Goal: Task Accomplishment & Management: Complete application form

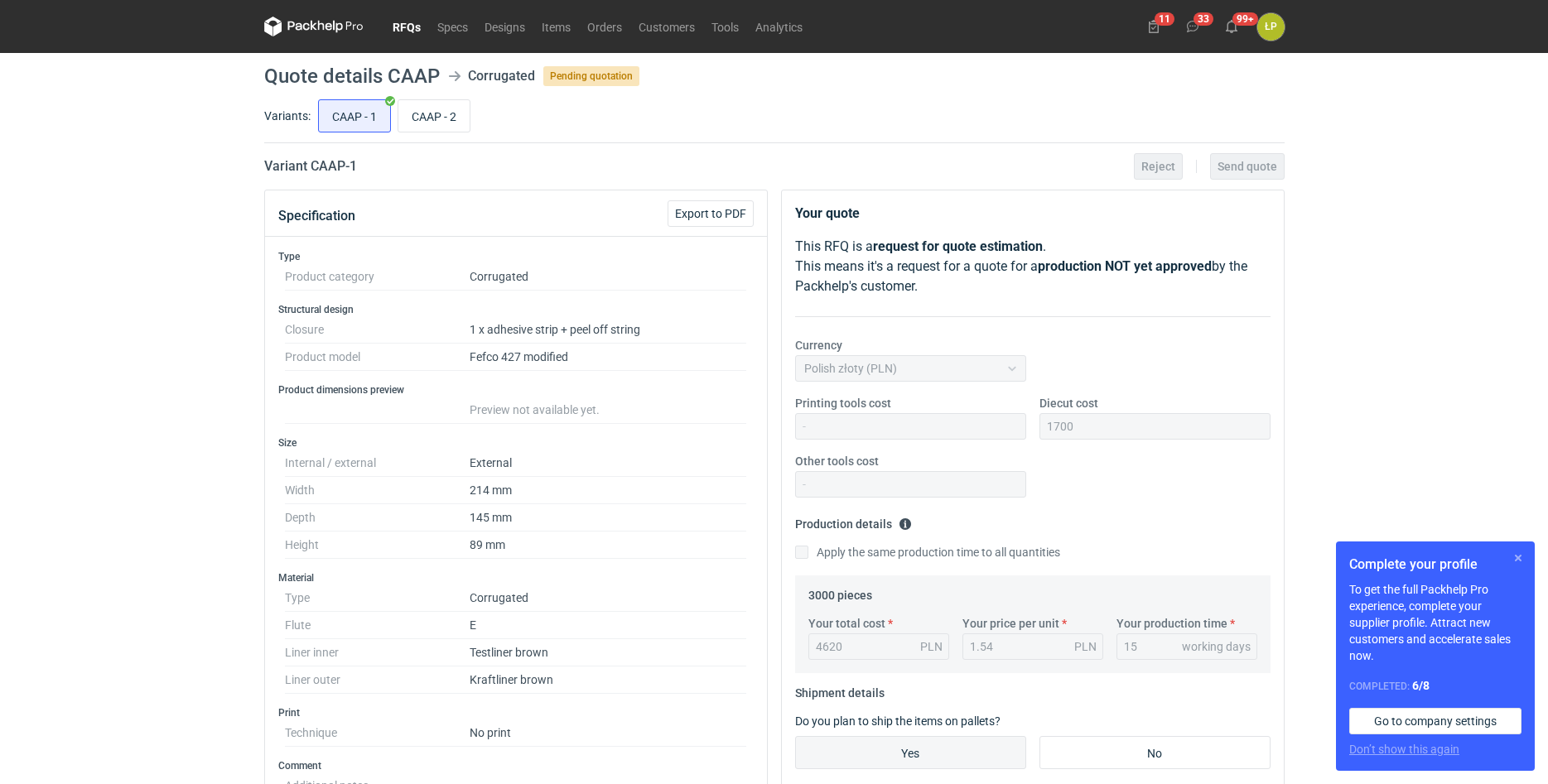
click at [1514, 559] on button "button" at bounding box center [1517, 558] width 20 height 20
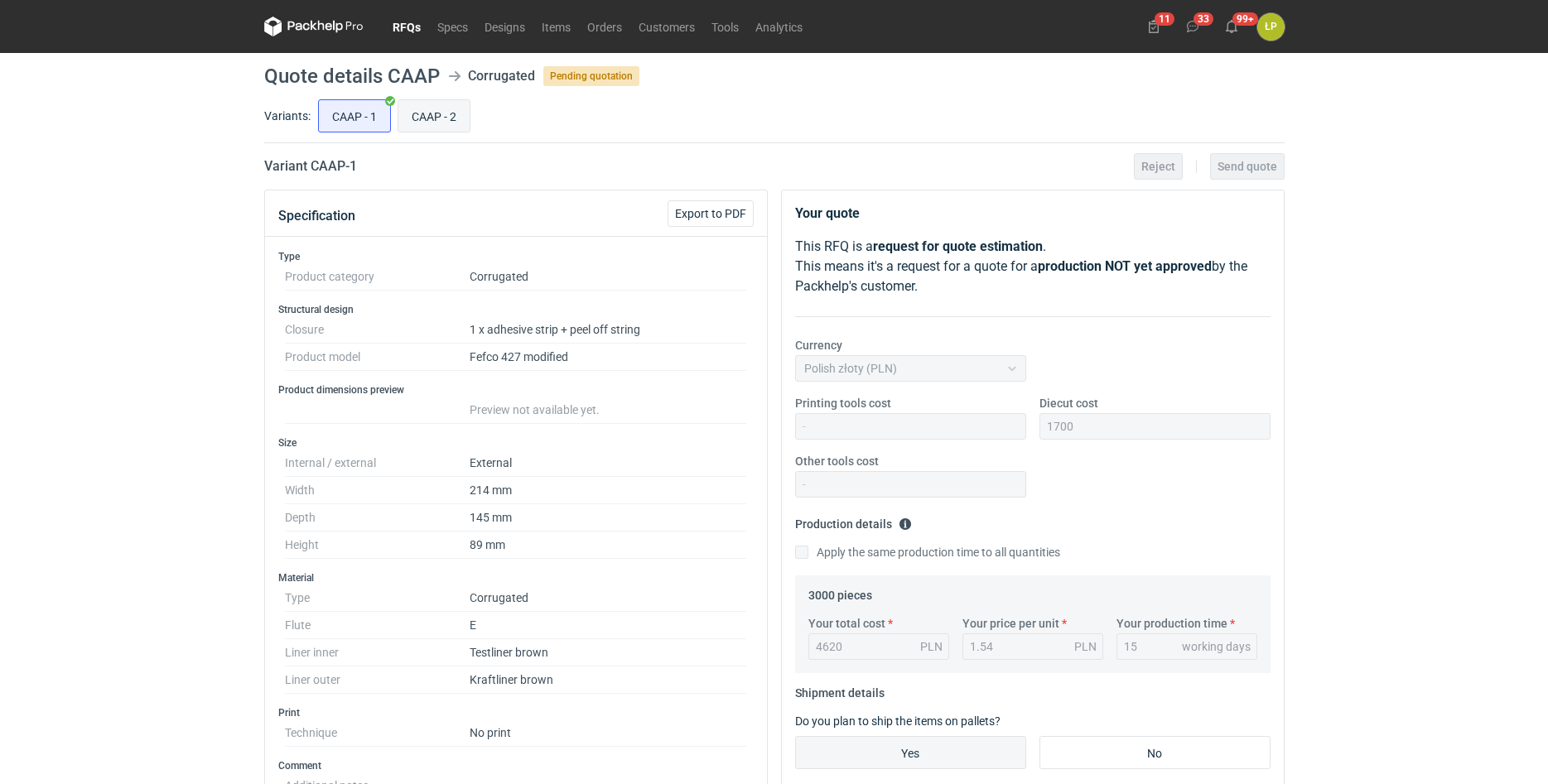
click at [432, 119] on input "CAAP - 2" at bounding box center [434, 115] width 72 height 31
radio input "true"
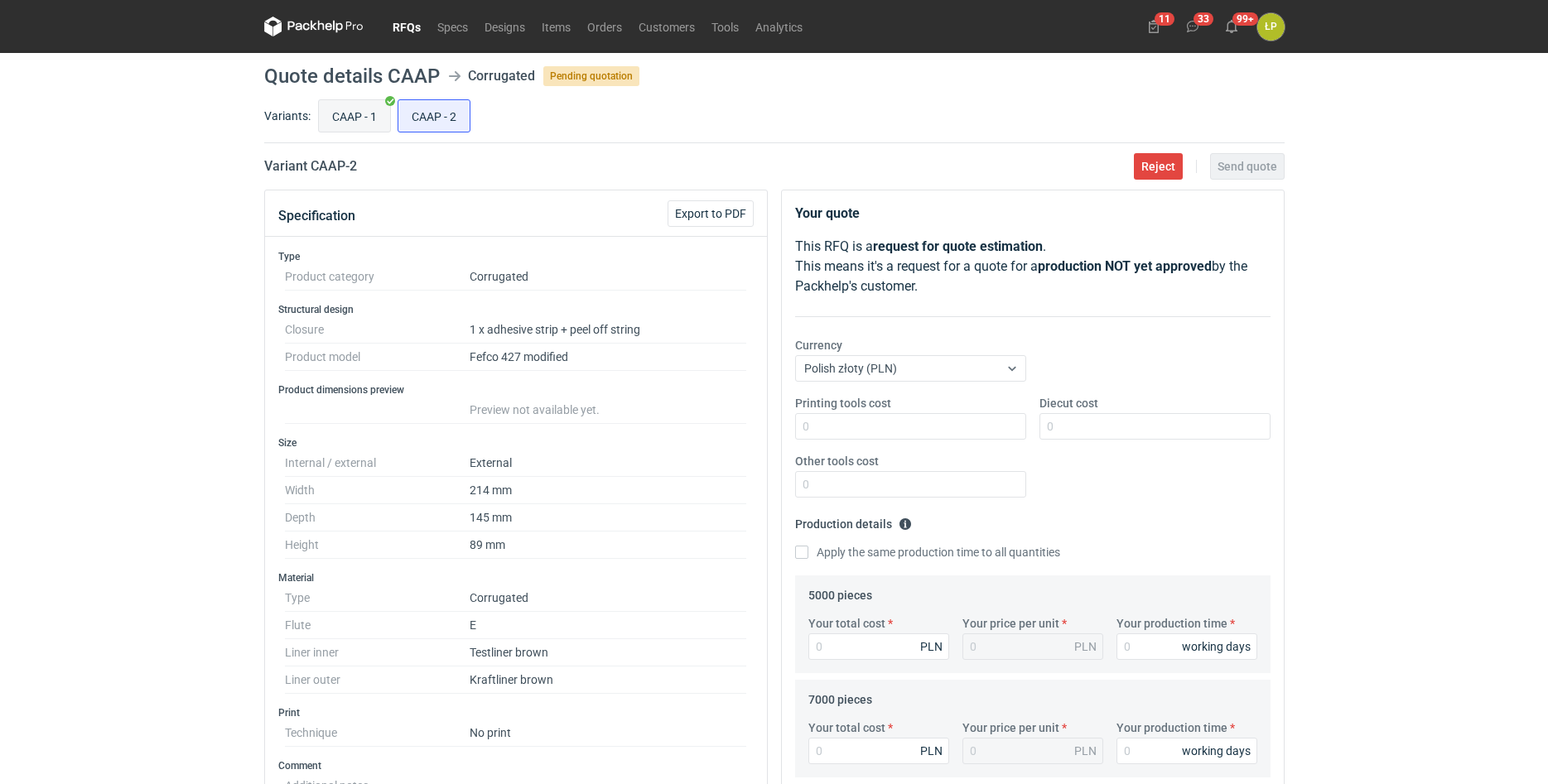
click at [361, 115] on input "CAAP - 1" at bounding box center [354, 115] width 72 height 31
radio input "true"
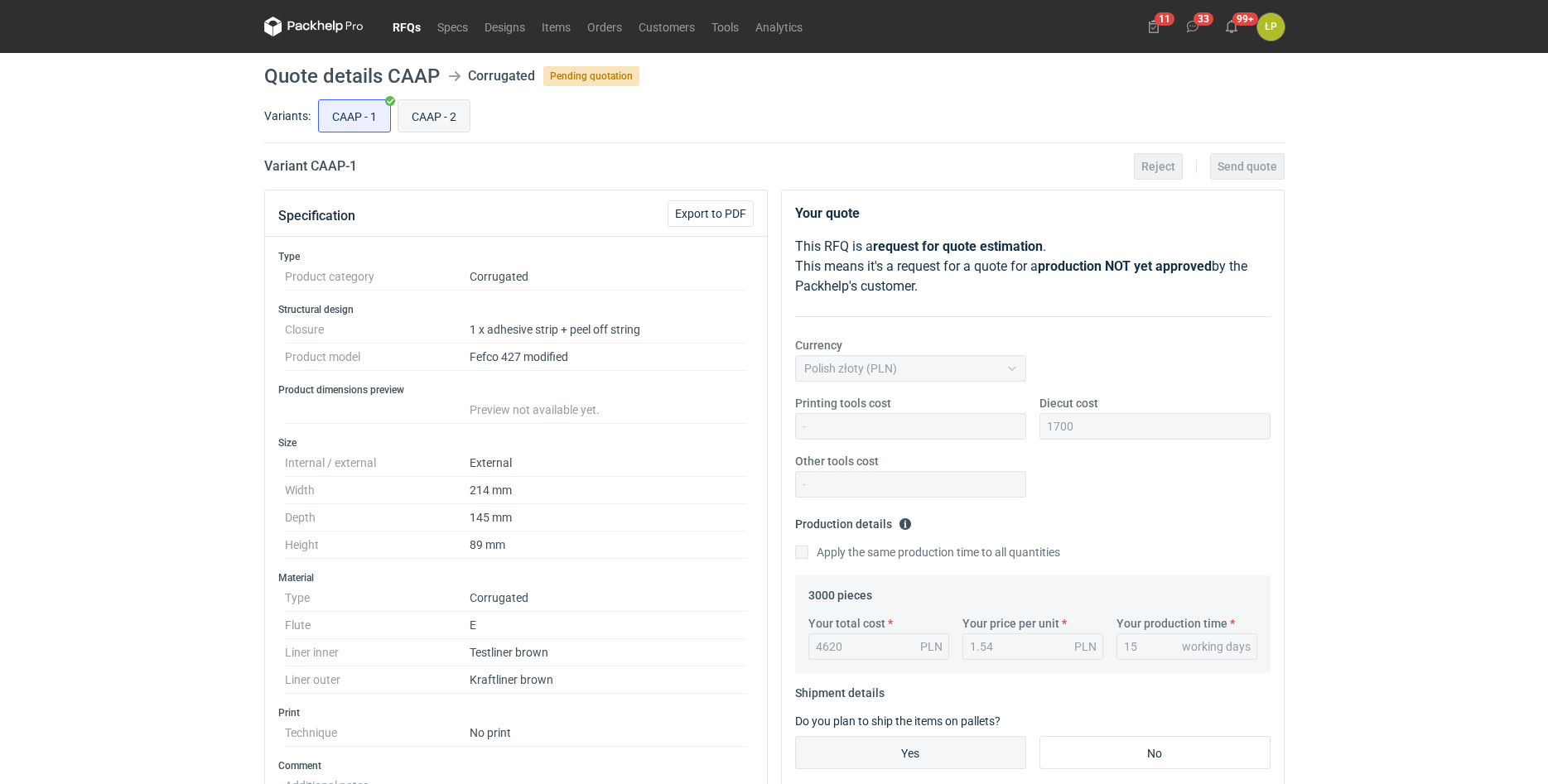
click at [423, 108] on input "CAAP - 2" at bounding box center [434, 115] width 72 height 31
radio input "true"
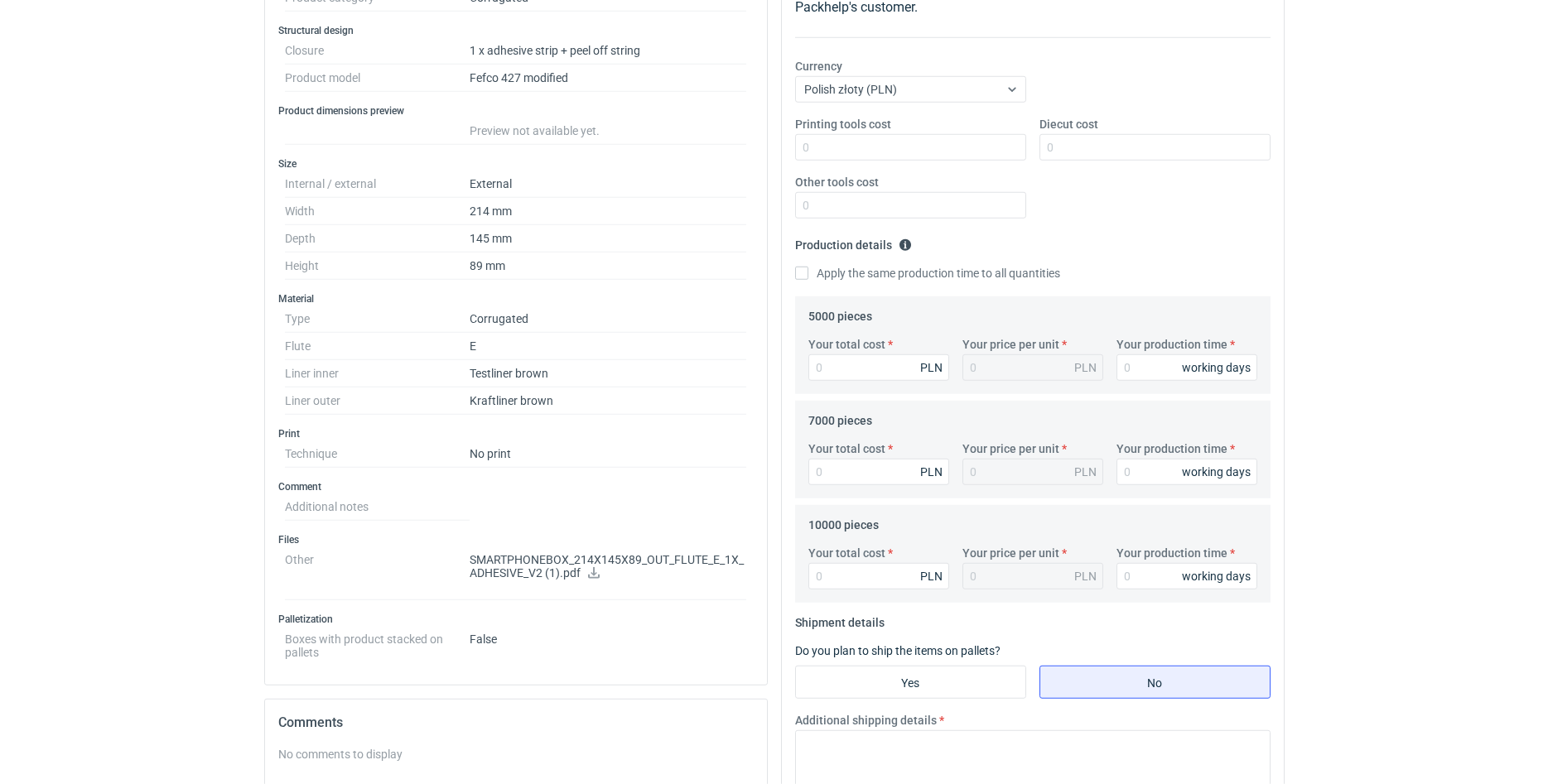
scroll to position [281, 0]
click at [594, 572] on icon at bounding box center [593, 570] width 11 height 11
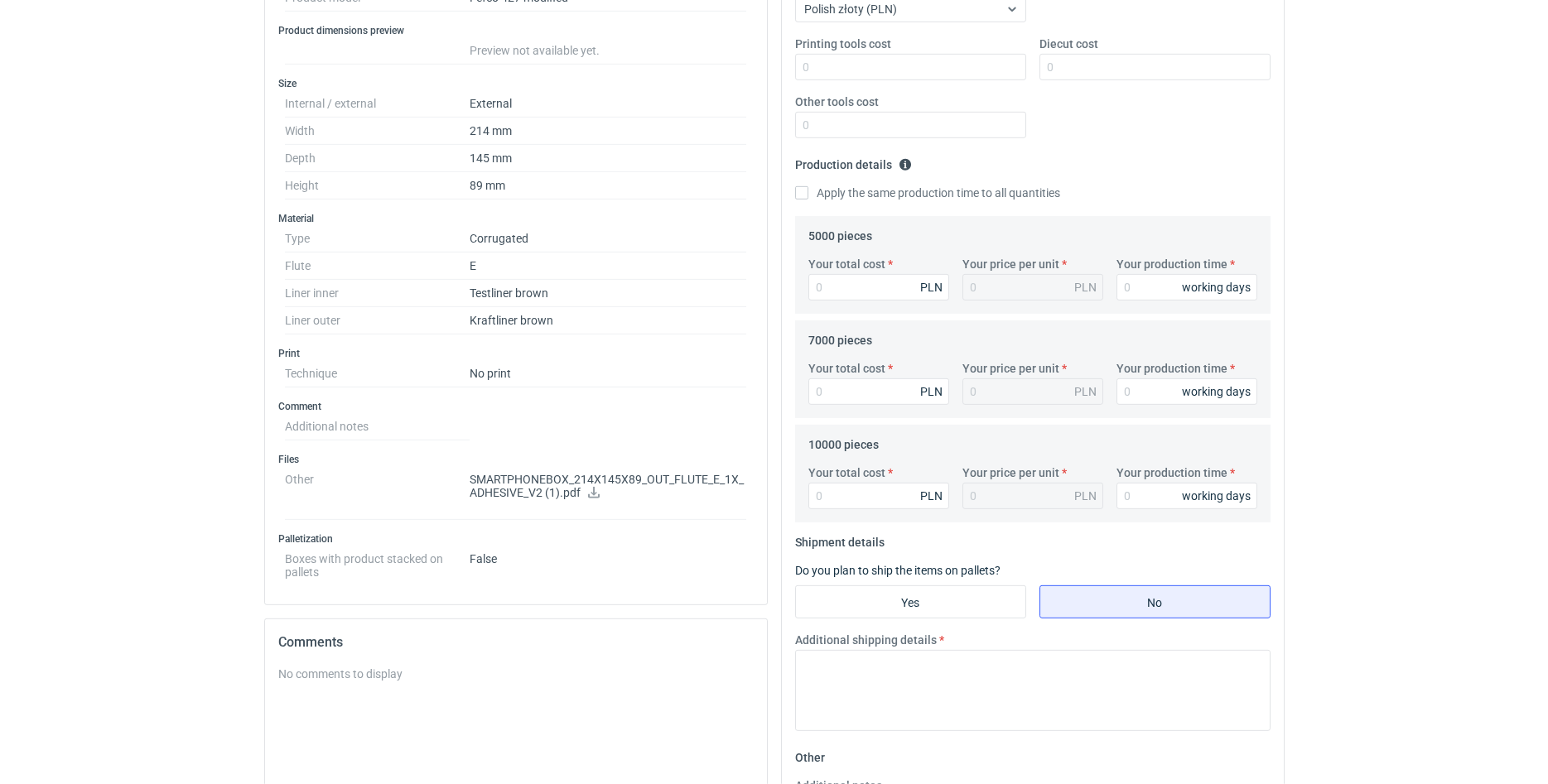
scroll to position [0, 0]
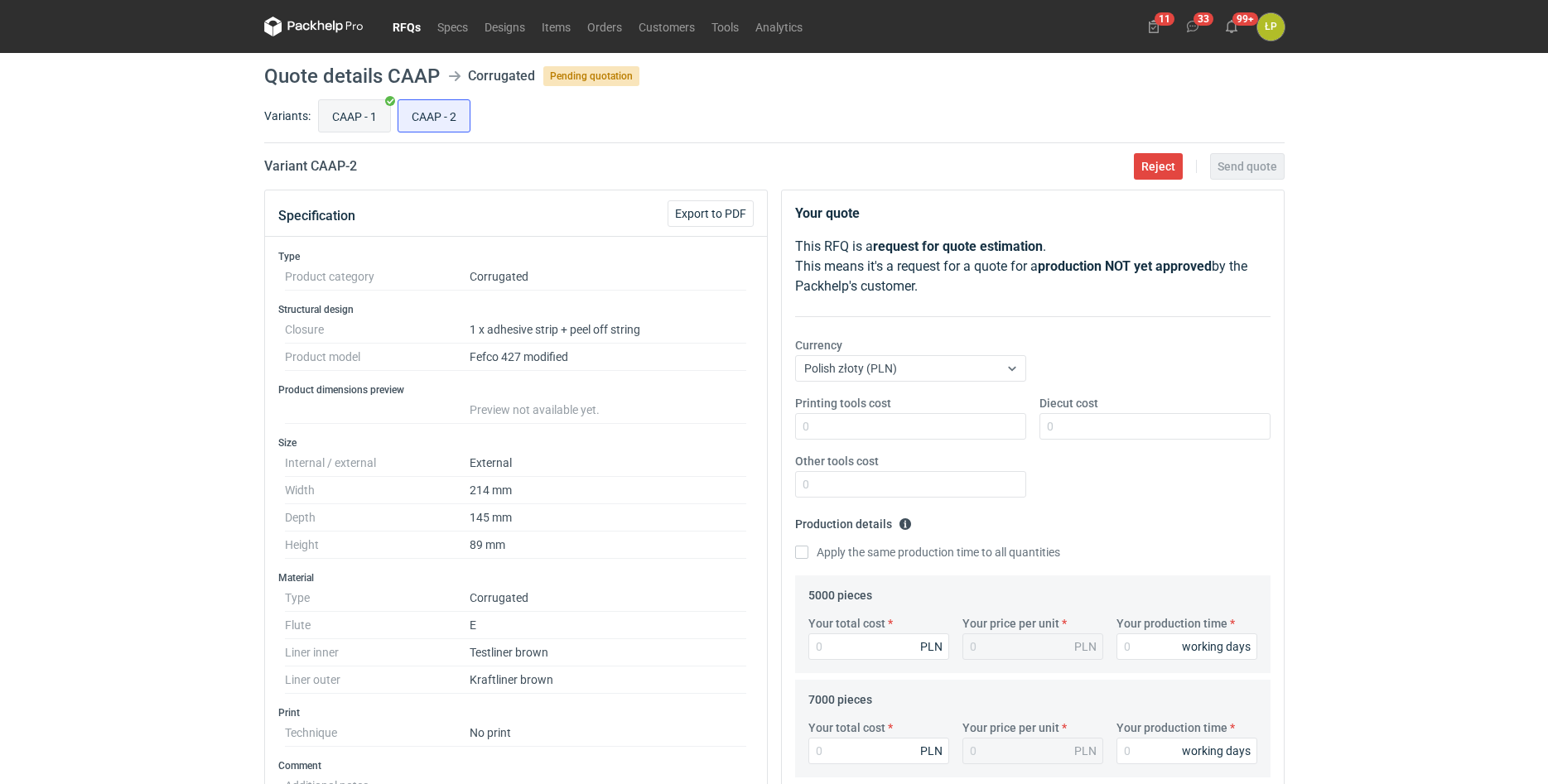
click at [352, 104] on input "CAAP - 1" at bounding box center [354, 115] width 72 height 31
radio input "true"
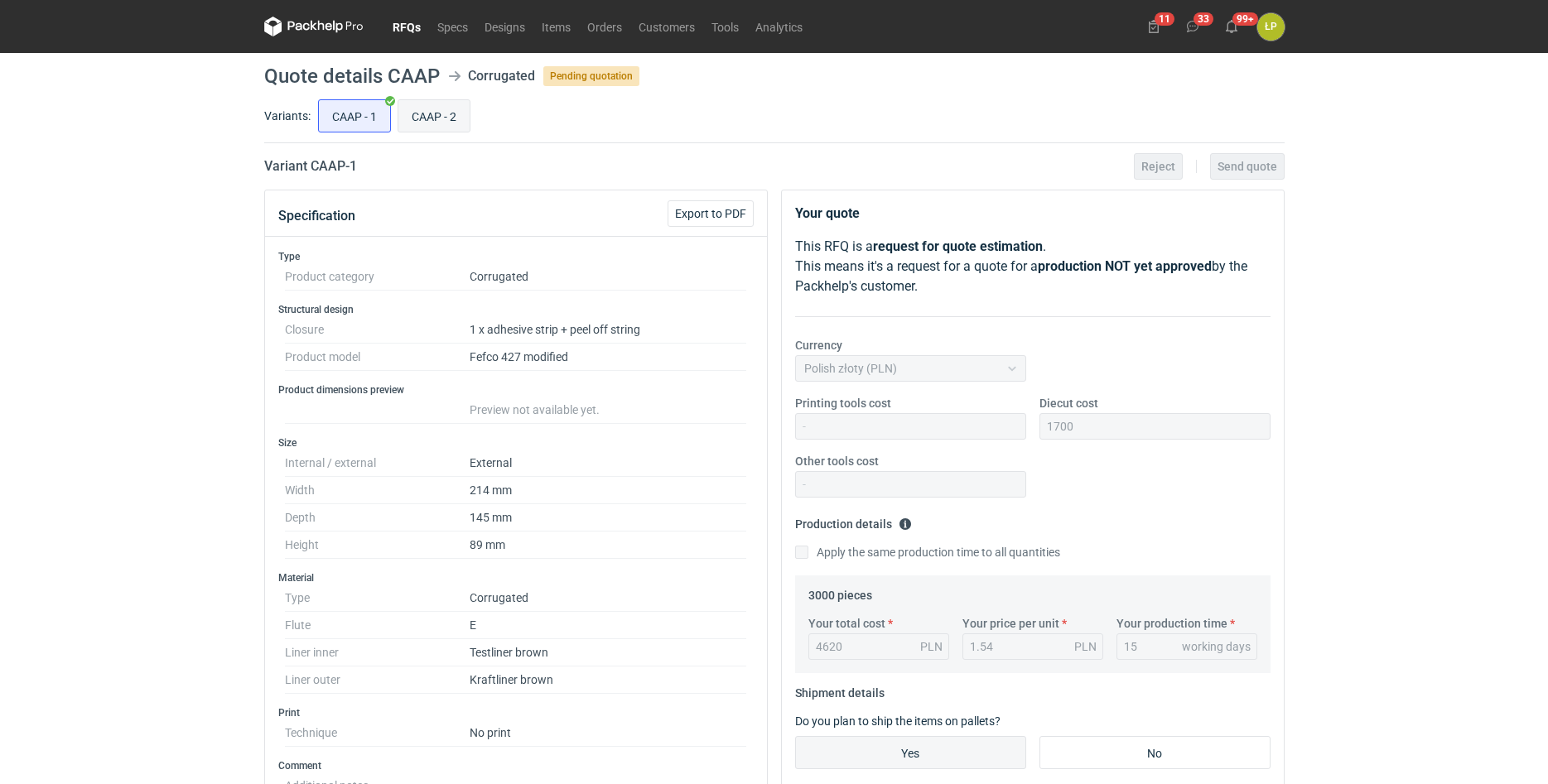
click at [415, 115] on input "CAAP - 2" at bounding box center [434, 115] width 72 height 31
radio input "true"
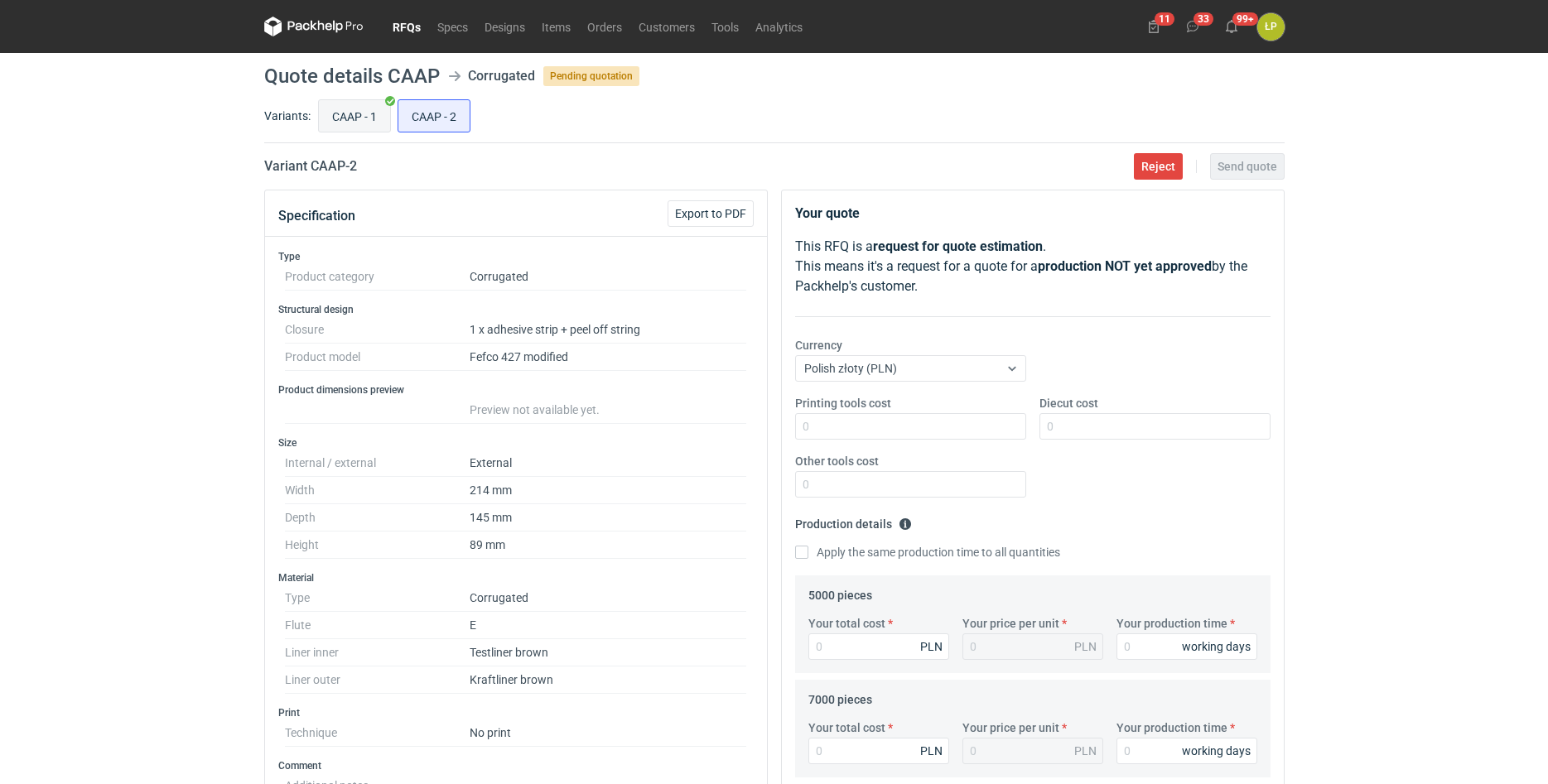
click at [368, 115] on input "CAAP - 1" at bounding box center [354, 115] width 72 height 31
radio input "true"
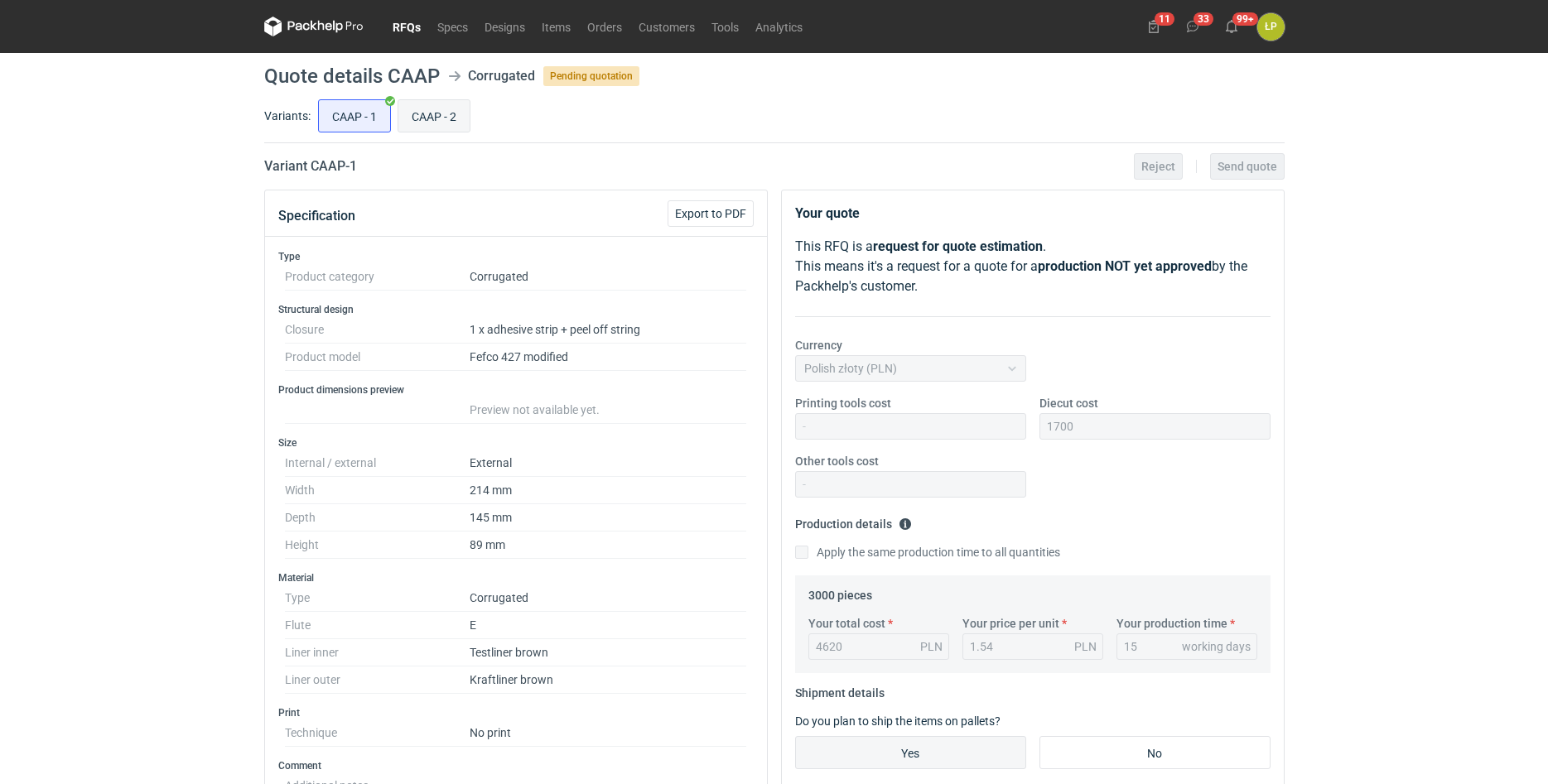
click at [437, 107] on input "CAAP - 2" at bounding box center [434, 115] width 72 height 31
radio input "true"
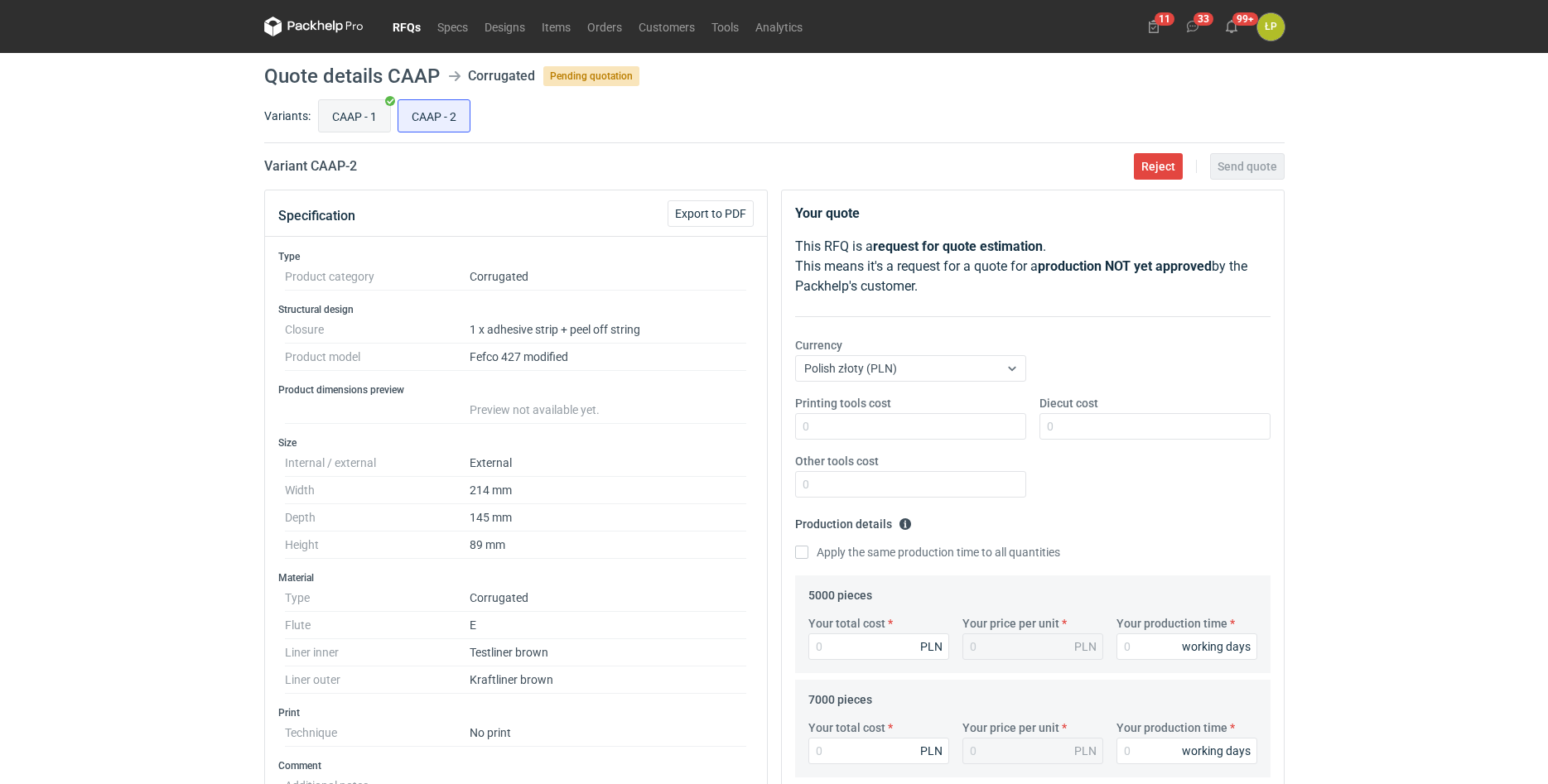
click at [366, 113] on input "CAAP - 1" at bounding box center [354, 115] width 72 height 31
radio input "true"
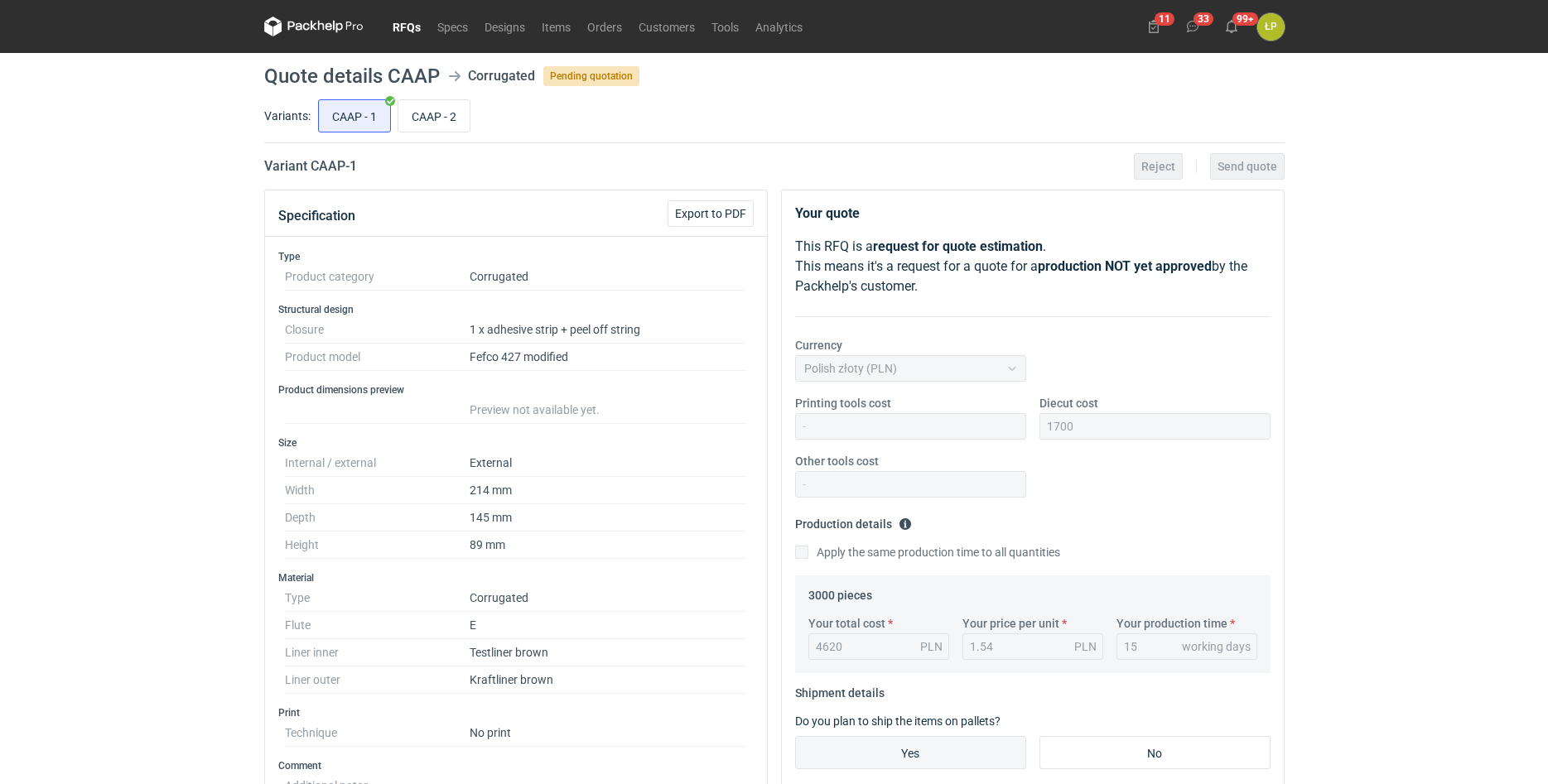
click at [328, 163] on h2 "Variant CAAP - 1" at bounding box center [310, 166] width 93 height 20
copy h2 "CAAP"
click at [449, 113] on input "CAAP - 2" at bounding box center [434, 115] width 72 height 31
radio input "true"
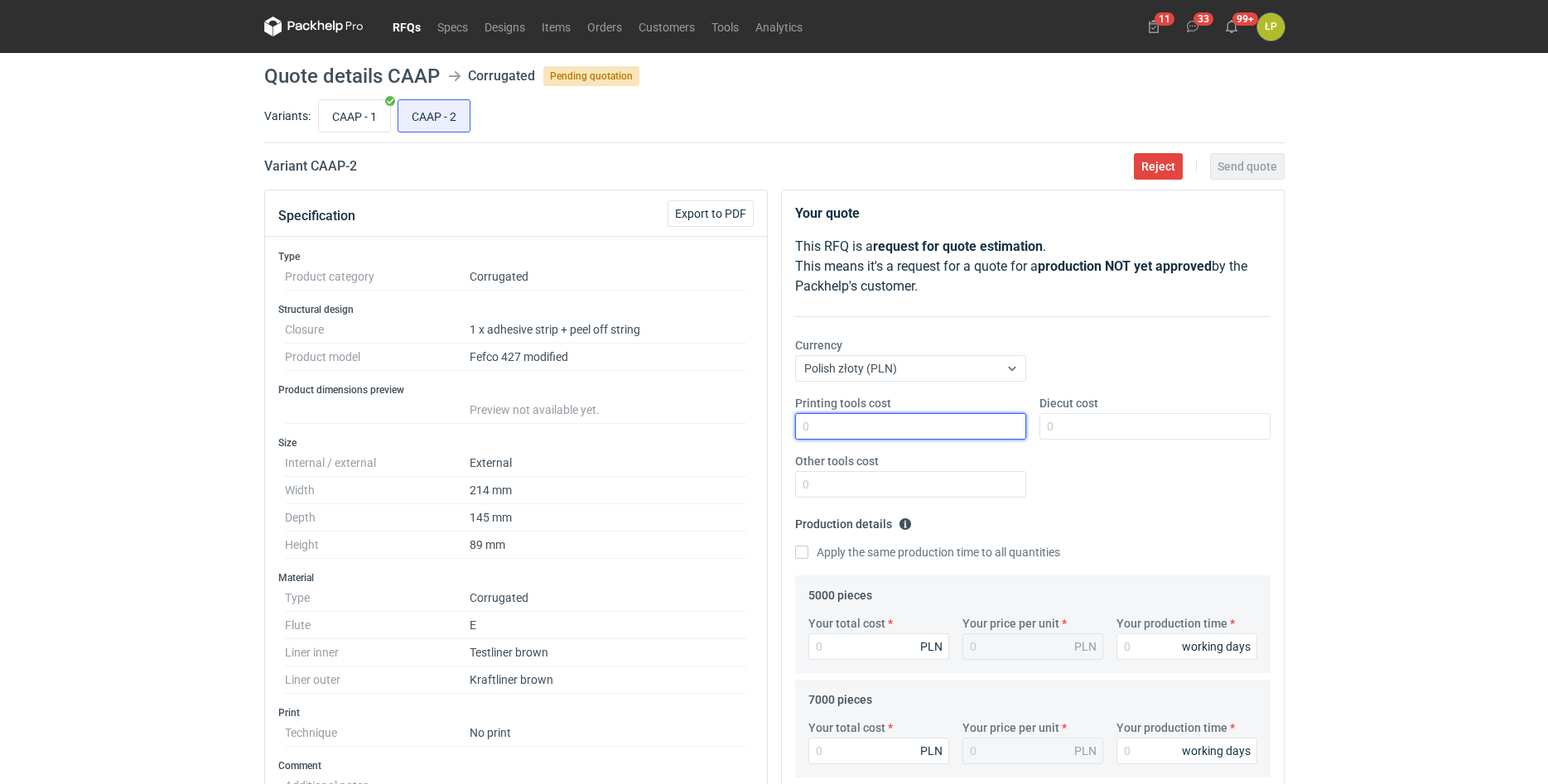
click at [916, 430] on input "Printing tools cost" at bounding box center [911, 426] width 231 height 27
type input "0"
click at [1085, 426] on input "Diecut cost" at bounding box center [1155, 426] width 231 height 27
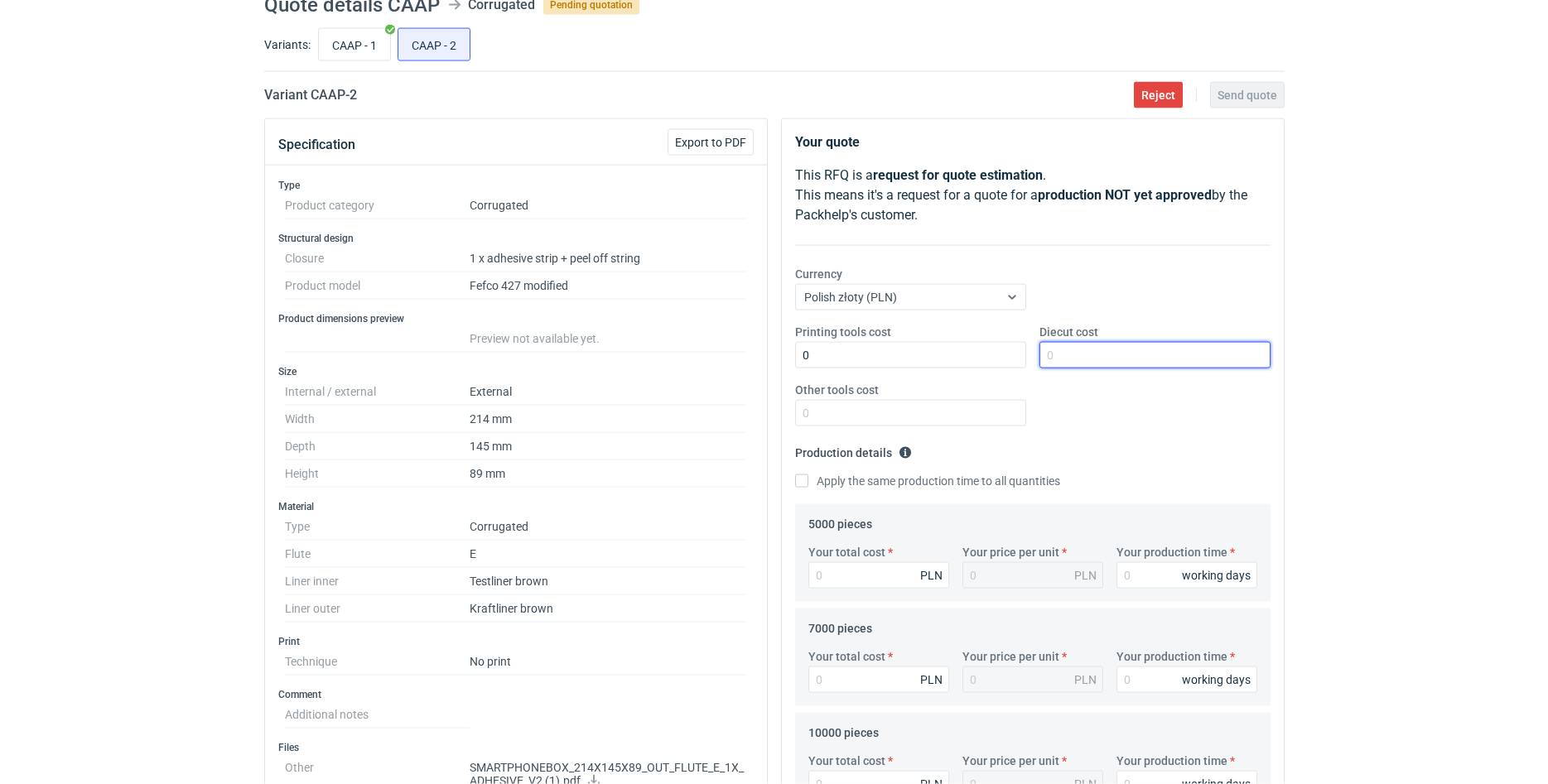
scroll to position [281, 0]
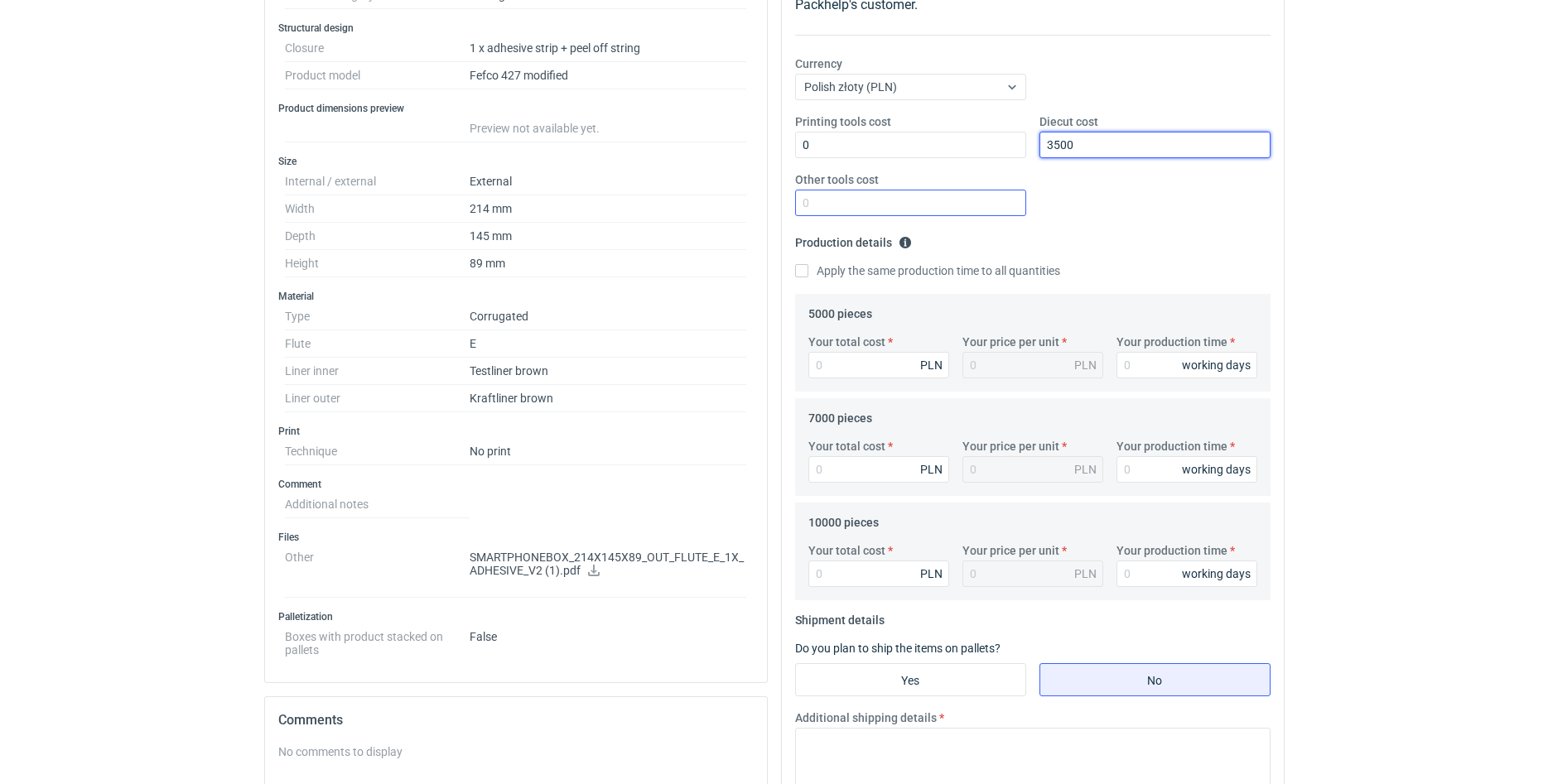
type input "3500"
click at [947, 204] on input "Other tools cost" at bounding box center [911, 203] width 231 height 27
type input "0"
click at [1135, 365] on input "Your production time" at bounding box center [1187, 365] width 141 height 27
type input "15"
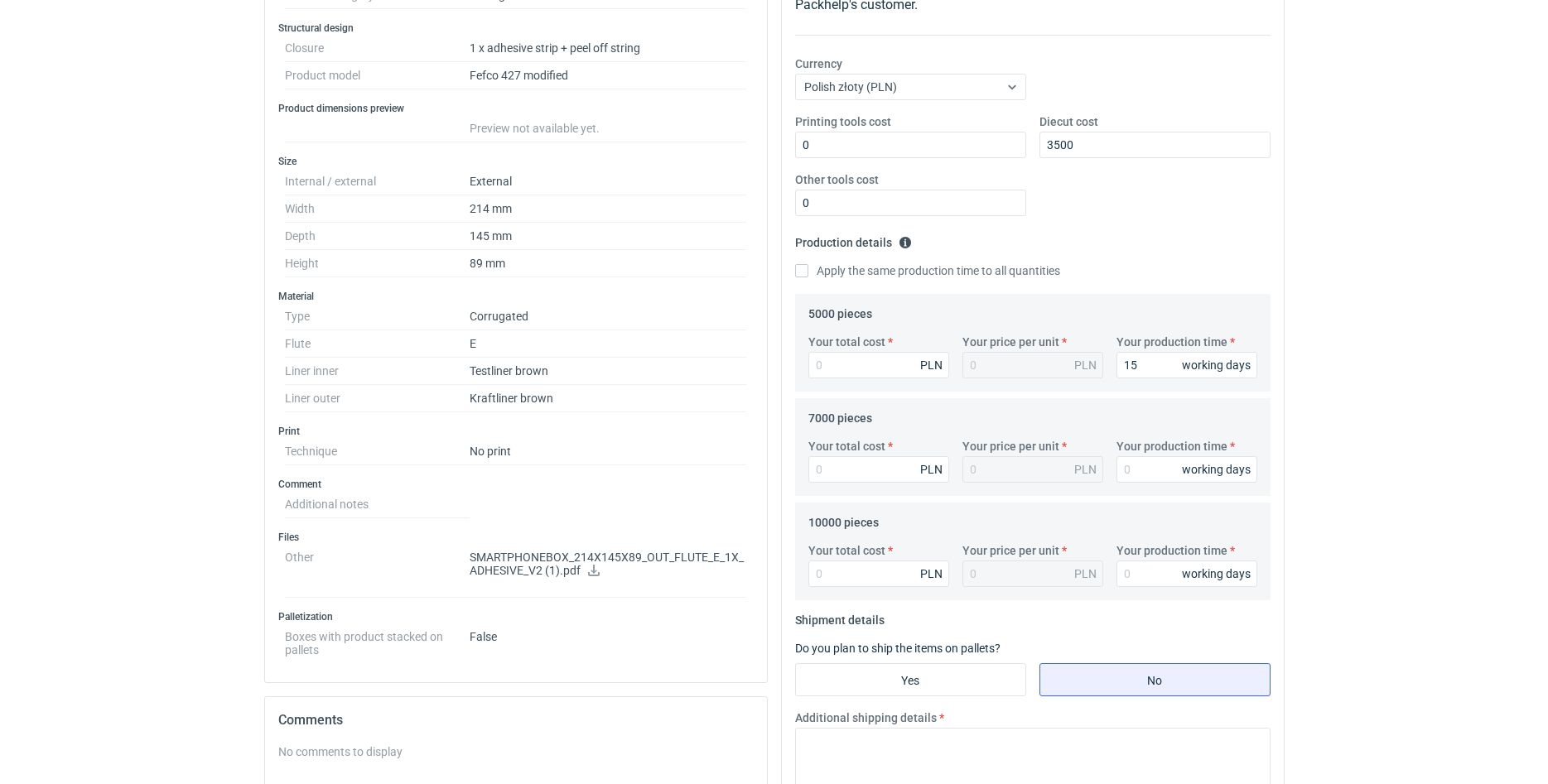
click at [903, 276] on label "Apply the same production time to all quantities" at bounding box center [928, 270] width 265 height 16
click at [808, 276] on input "Apply the same production time to all quantities" at bounding box center [802, 271] width 13 height 13
checkbox input "true"
type input "15"
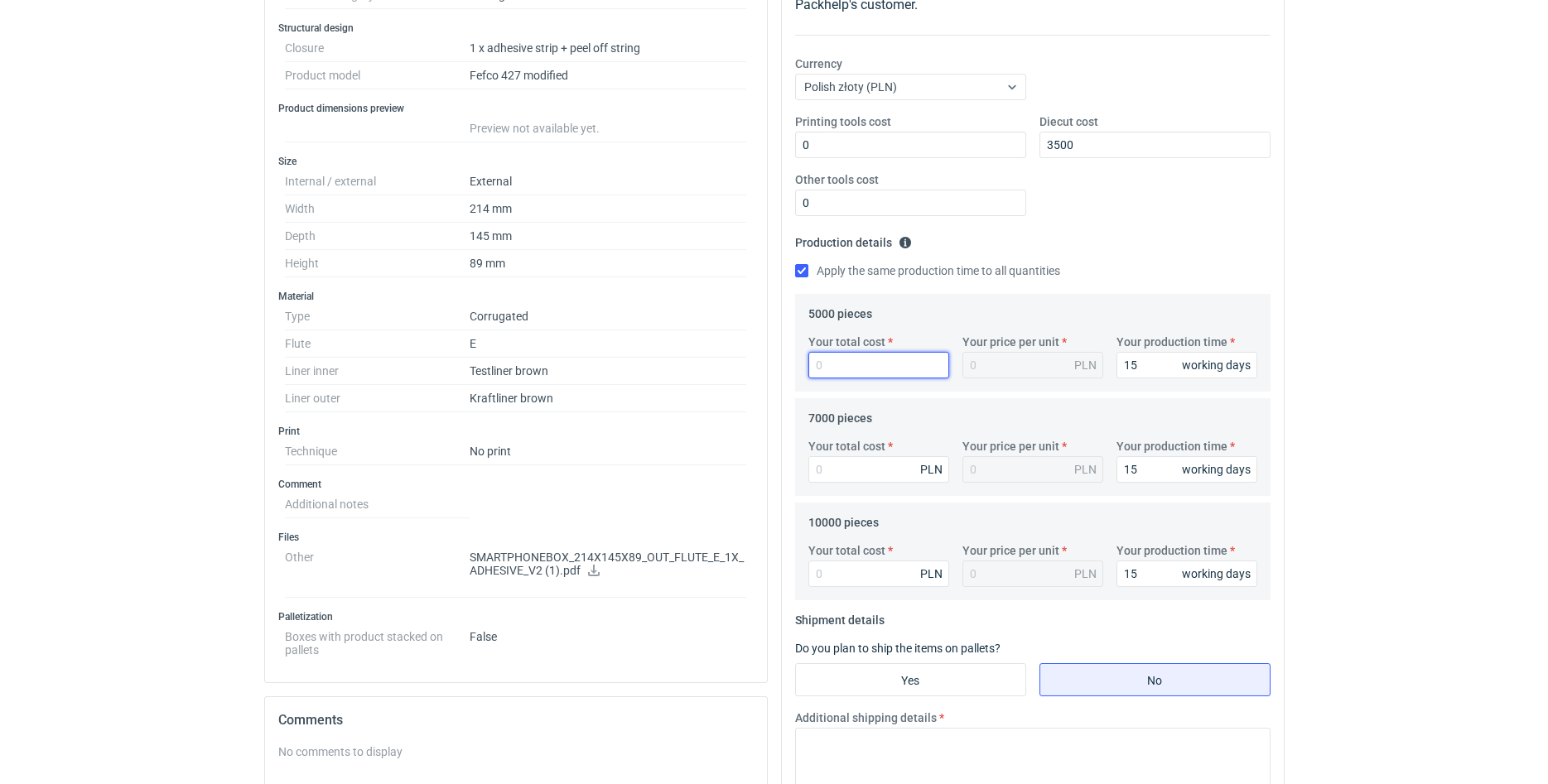
click at [896, 365] on input "Your total cost" at bounding box center [878, 365] width 141 height 27
click at [883, 363] on input "Your total cost" at bounding box center [878, 365] width 141 height 27
type input "6000"
type input "1.2"
click at [880, 461] on input "Your total cost" at bounding box center [878, 469] width 141 height 27
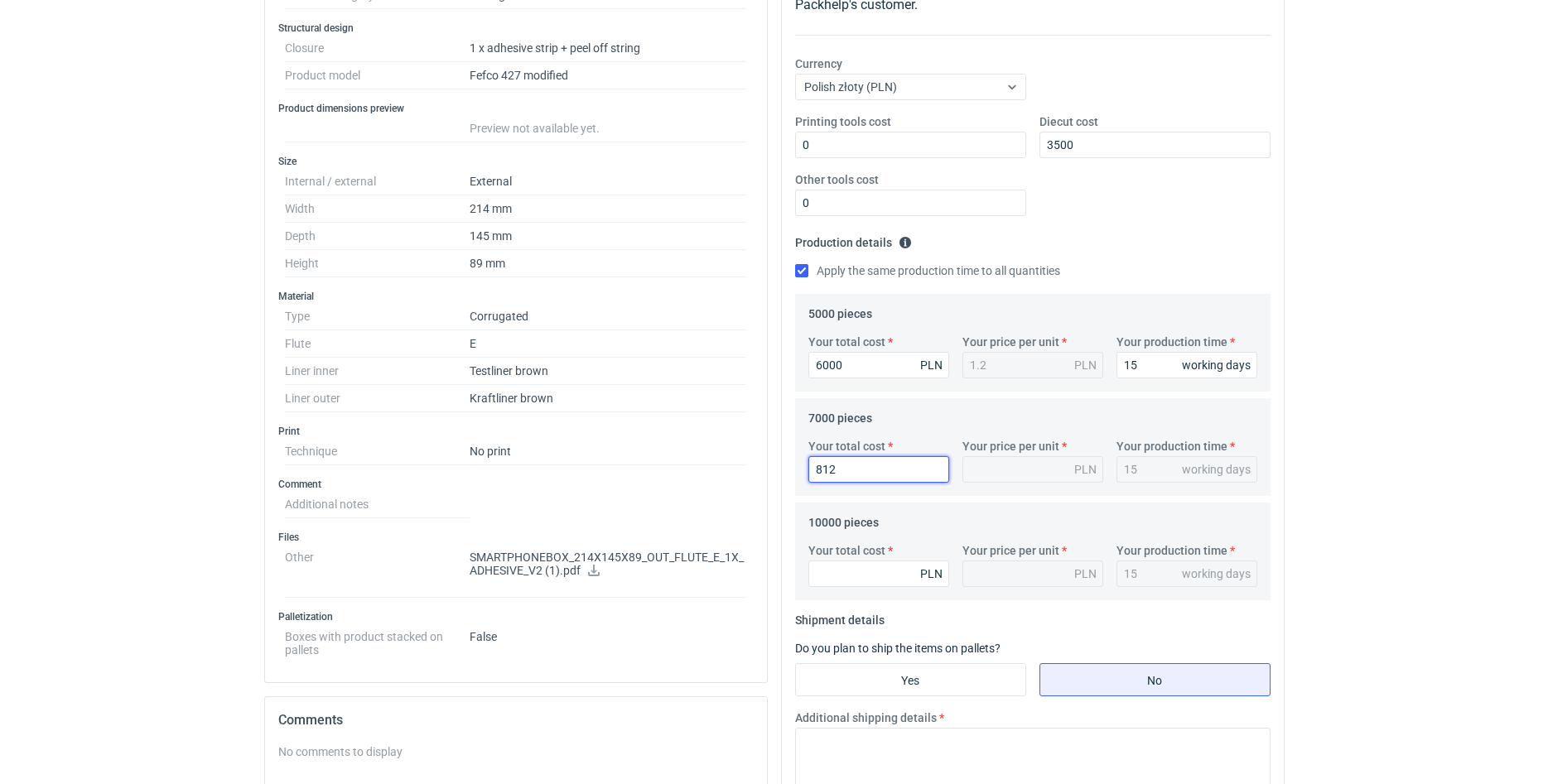
type input "8120"
type input "1.16"
type input "8120"
click at [886, 573] on input "Your total cost" at bounding box center [878, 574] width 141 height 27
type input "11300"
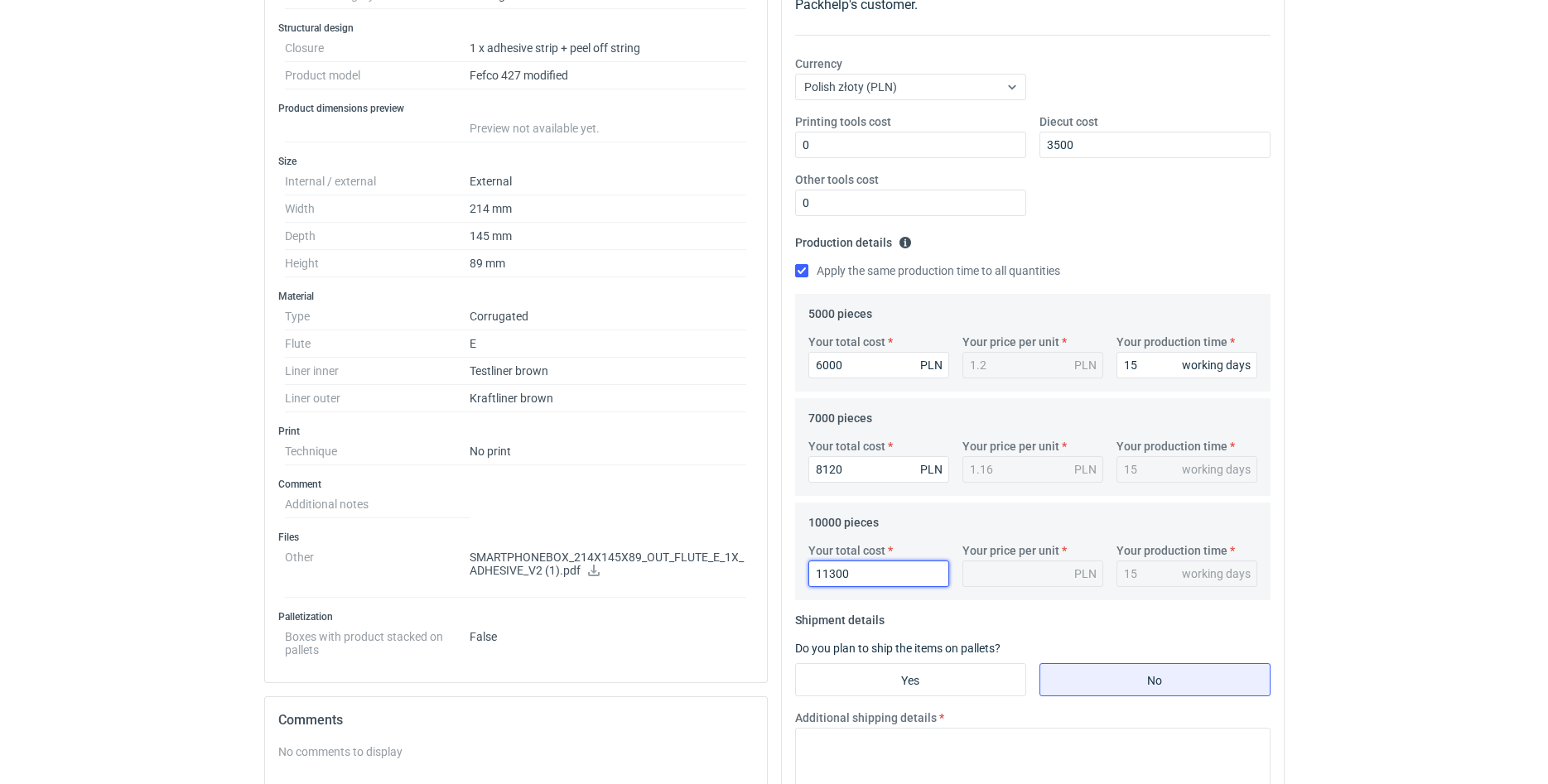
type input "1.13"
type input "11300"
click at [1501, 459] on div "RFQs Specs Designs Items Orders Customers Tools Analytics 11 33 99+ ŁP [PERSON_…" at bounding box center [774, 111] width 1548 height 784
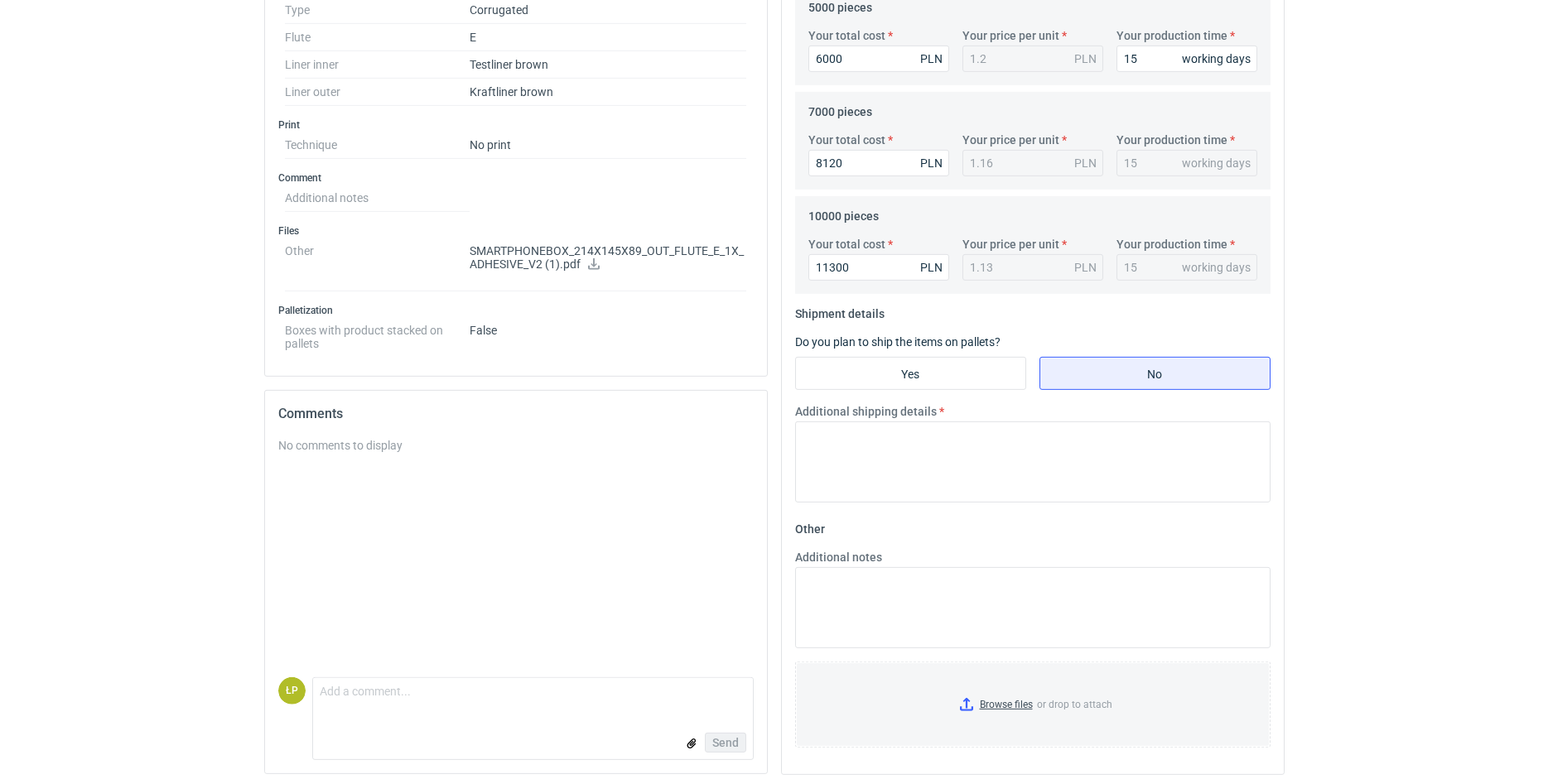
scroll to position [593, 0]
click at [957, 376] on input "Yes" at bounding box center [910, 369] width 230 height 31
radio input "true"
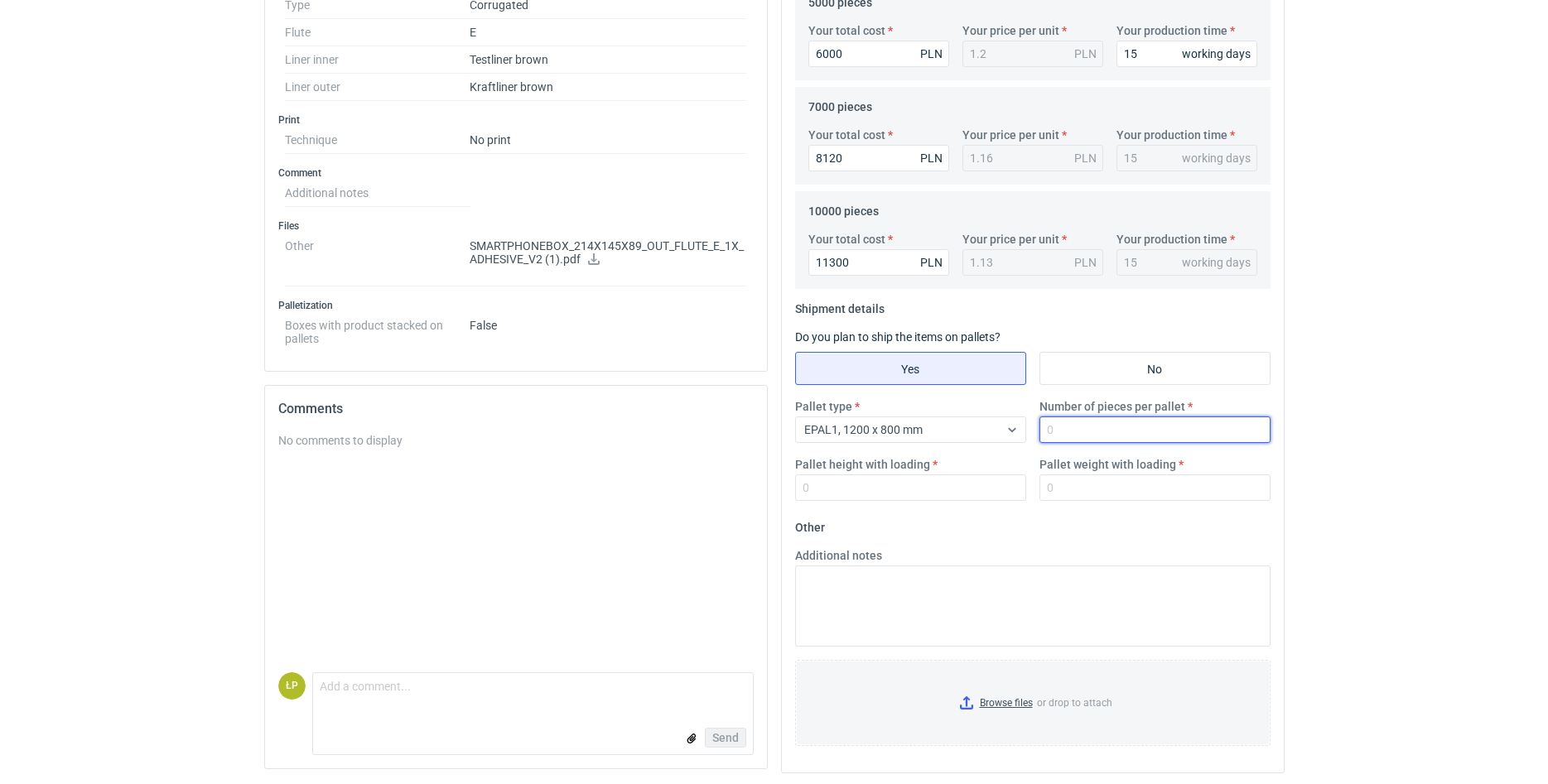
click at [1131, 437] on input "Number of pieces per pallet" at bounding box center [1155, 430] width 231 height 27
type input "1880"
click at [983, 479] on input "Pallet height with loading" at bounding box center [911, 488] width 231 height 27
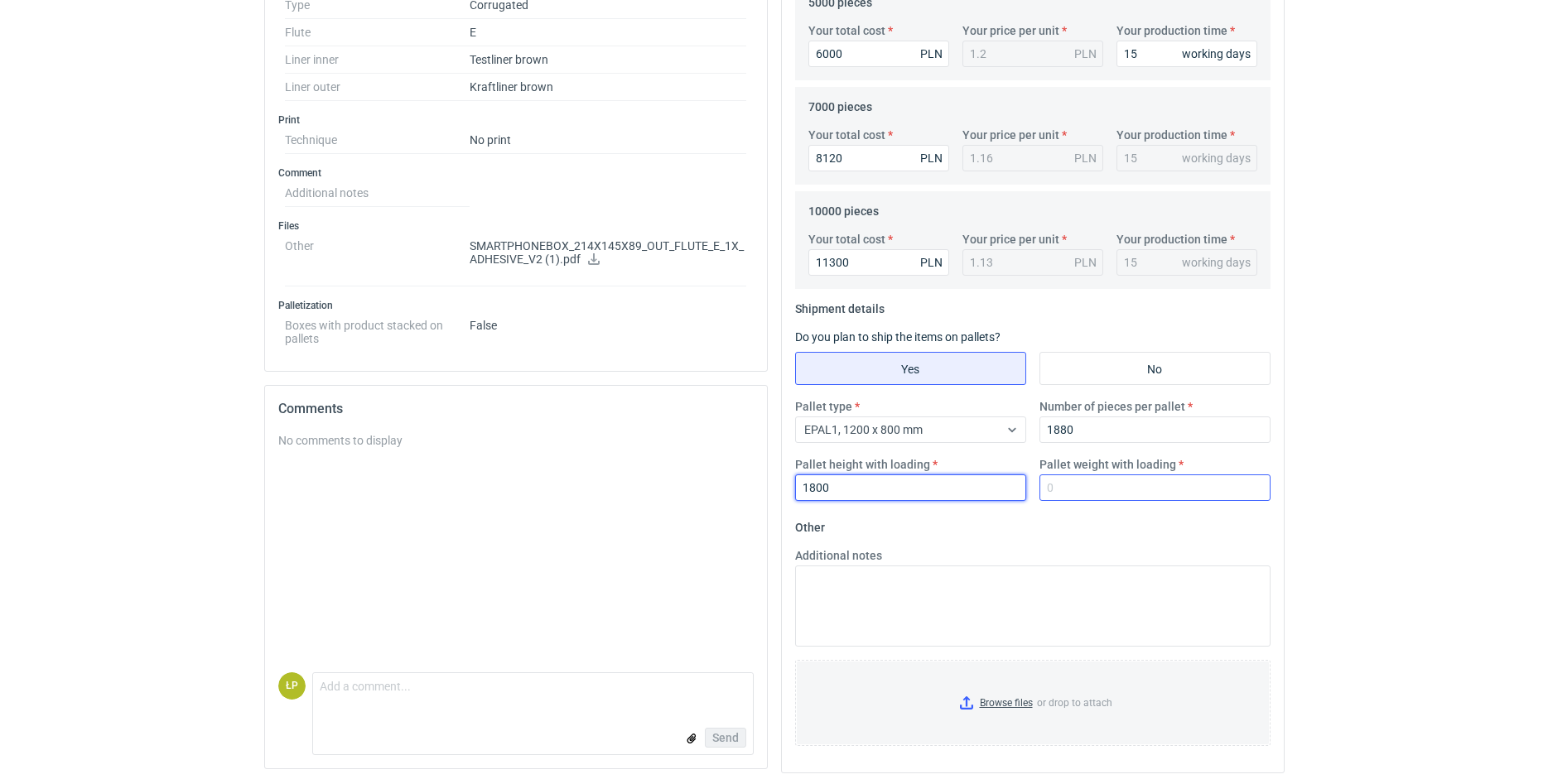
type input "1800"
click at [1109, 483] on input "Pallet weight with loading" at bounding box center [1155, 488] width 231 height 27
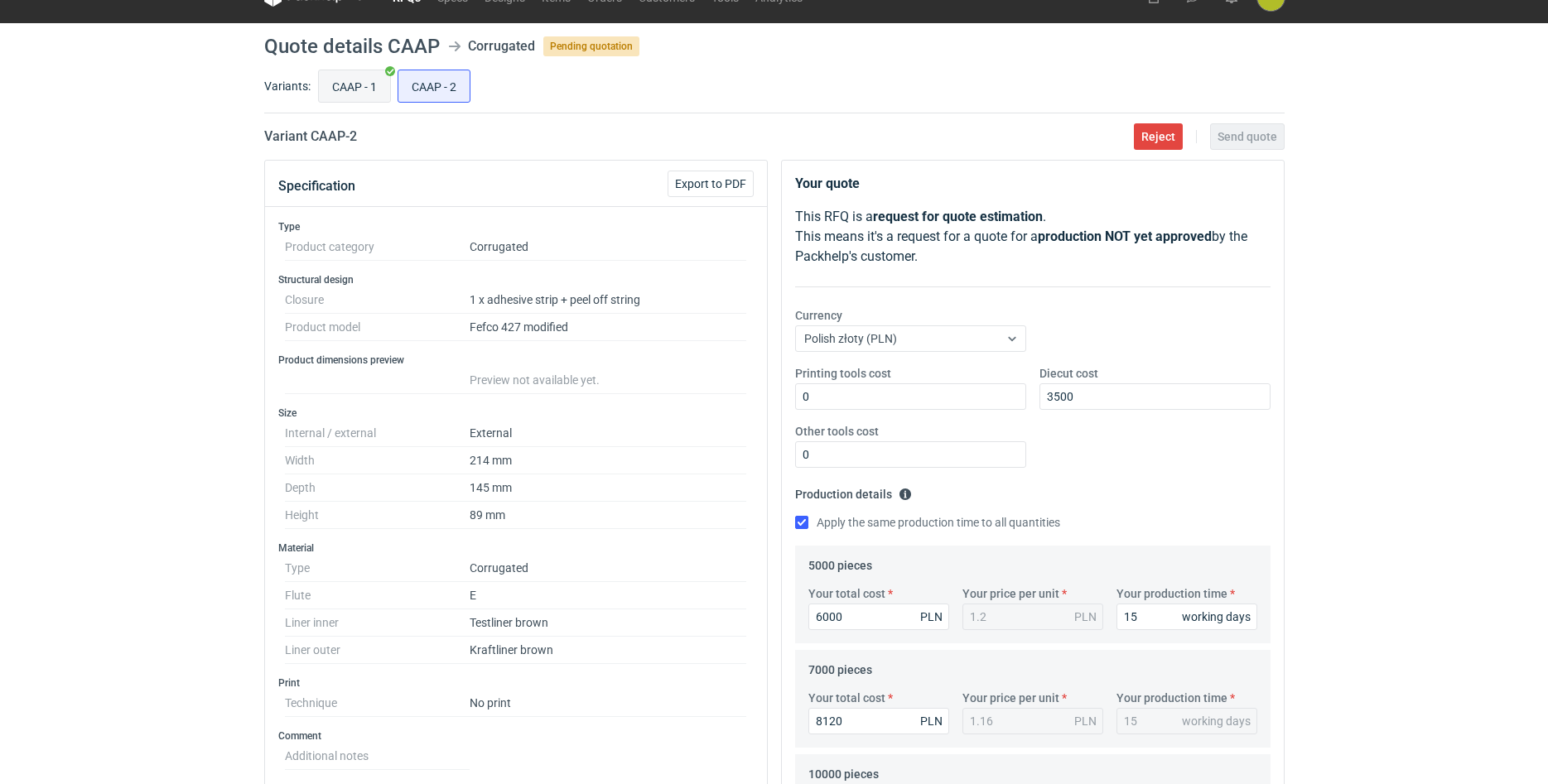
click at [362, 93] on input "CAAP - 1" at bounding box center [354, 86] width 72 height 31
radio input "true"
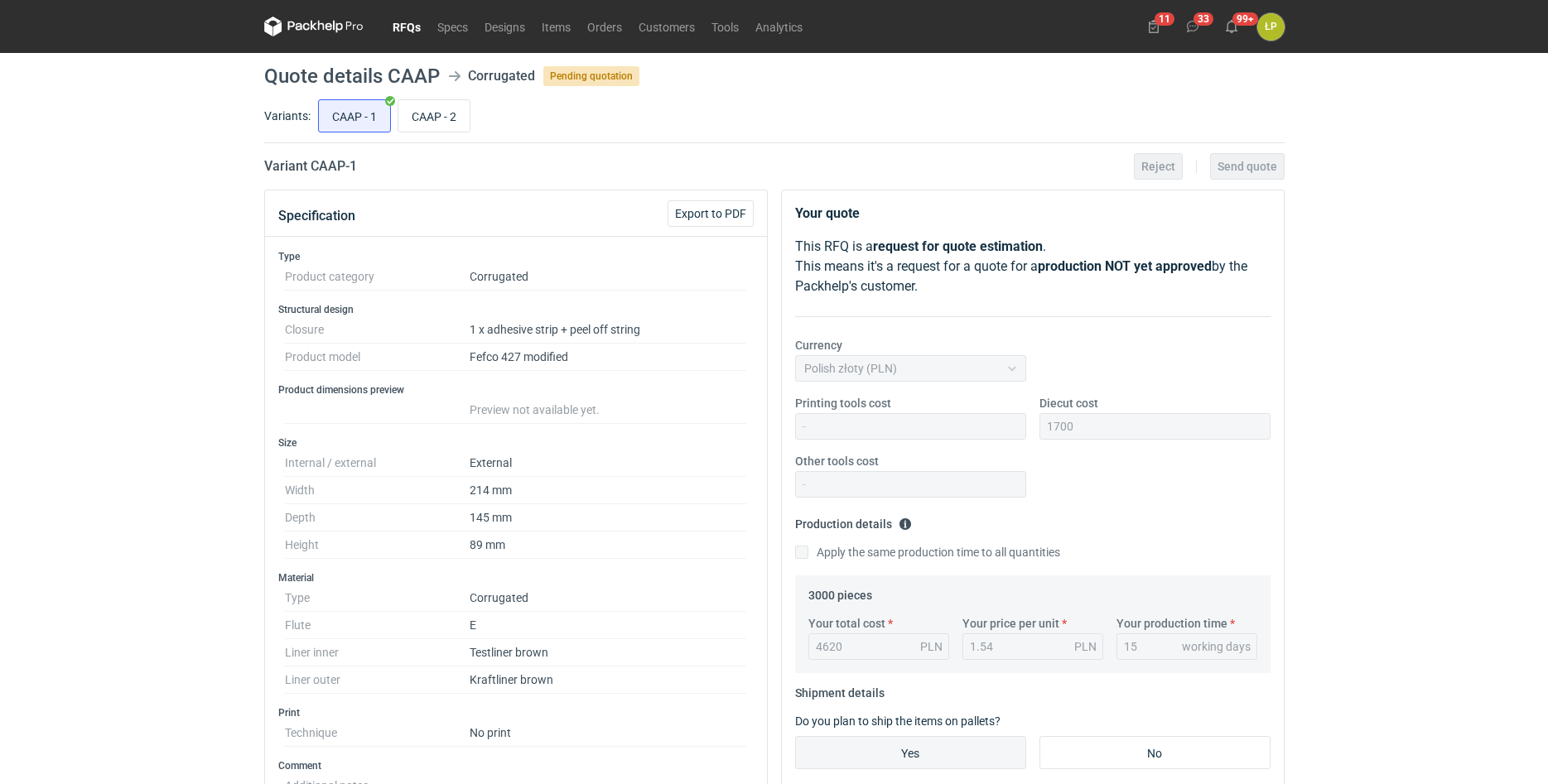
drag, startPoint x: 434, startPoint y: 129, endPoint x: 468, endPoint y: 142, distance: 36.4
click at [433, 126] on input "CAAP - 2" at bounding box center [434, 115] width 72 height 31
radio input "true"
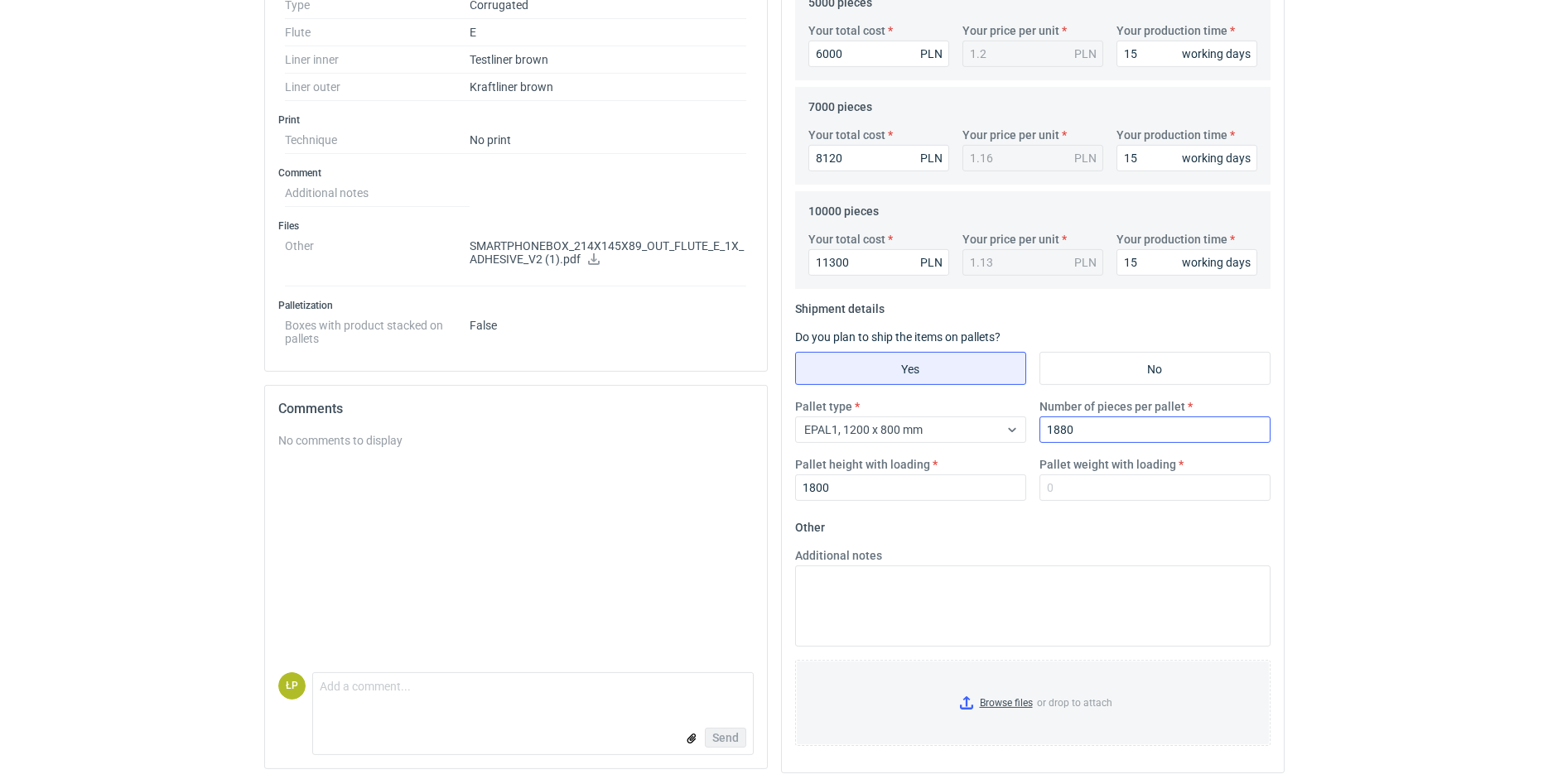
scroll to position [596, 0]
click at [1116, 479] on input "Pallet weight with loading" at bounding box center [1155, 485] width 231 height 27
type input "360"
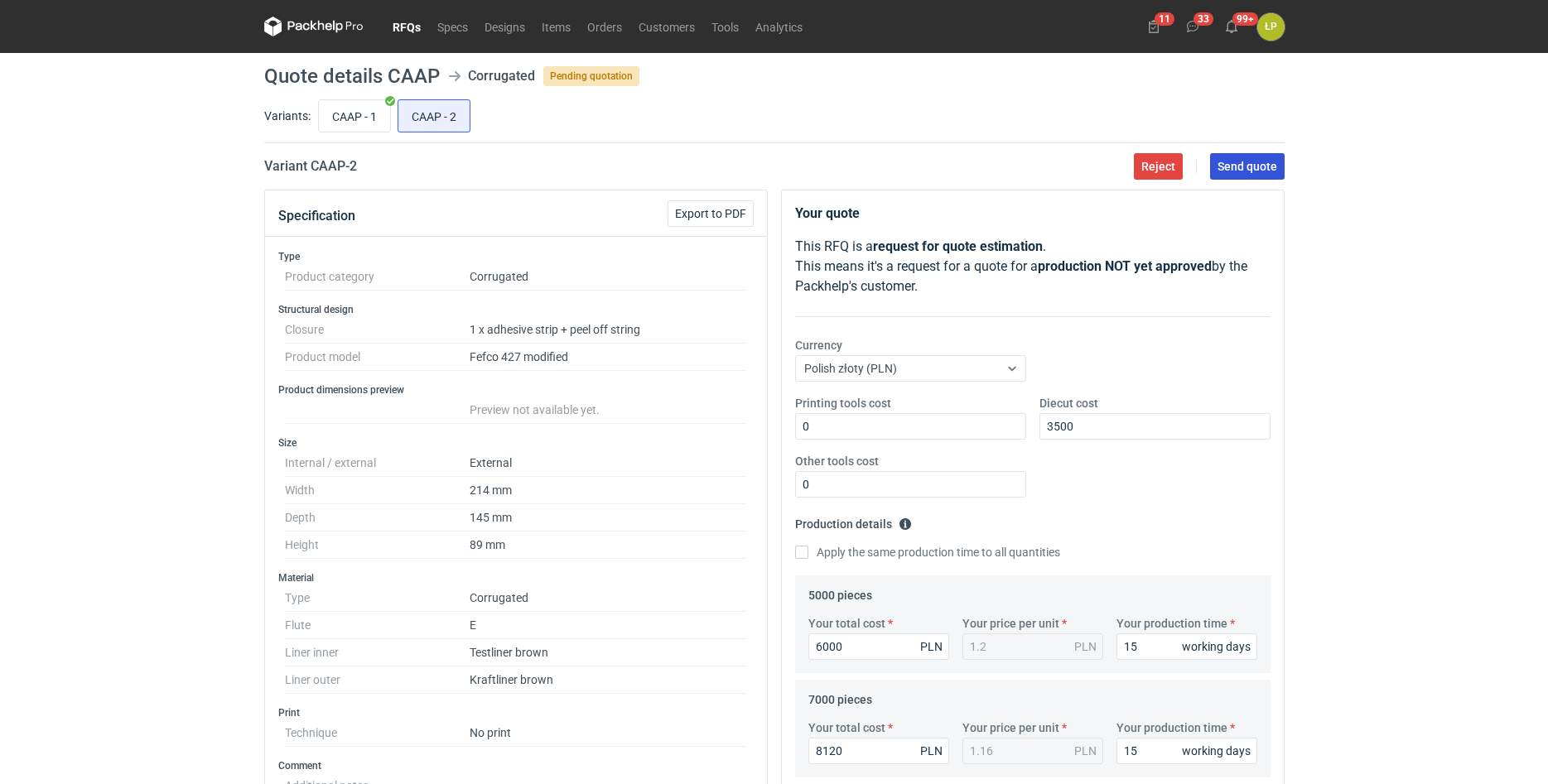
click at [1248, 171] on span "Send quote" at bounding box center [1247, 166] width 60 height 11
